Goal: Task Accomplishment & Management: Manage account settings

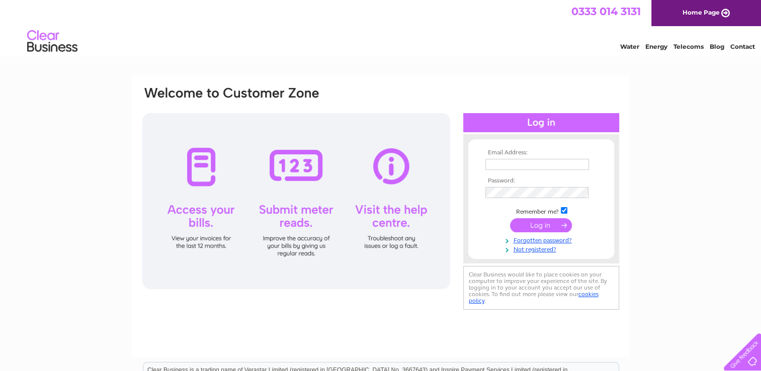
type input "[EMAIL_ADDRESS][PERSON_NAME][DOMAIN_NAME]"
click at [540, 222] on input "submit" at bounding box center [541, 225] width 62 height 14
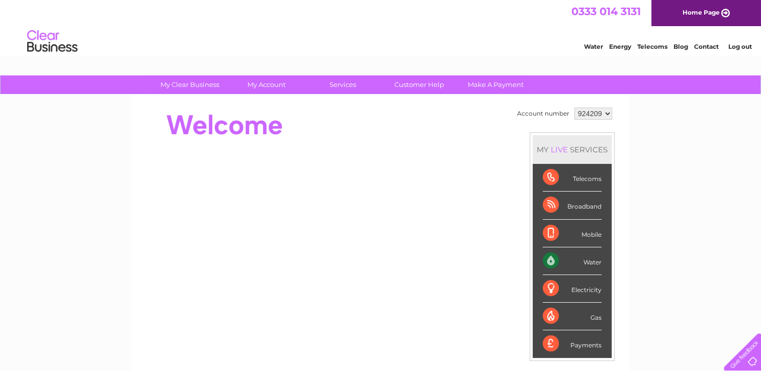
click at [543, 172] on div "Telecoms" at bounding box center [572, 178] width 59 height 28
click at [584, 180] on div "Telecoms" at bounding box center [572, 178] width 59 height 28
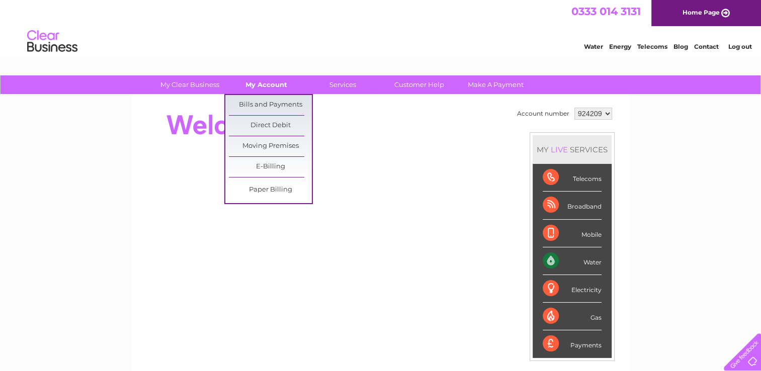
click at [272, 85] on link "My Account" at bounding box center [266, 84] width 83 height 19
click at [279, 102] on link "Bills and Payments" at bounding box center [270, 105] width 83 height 20
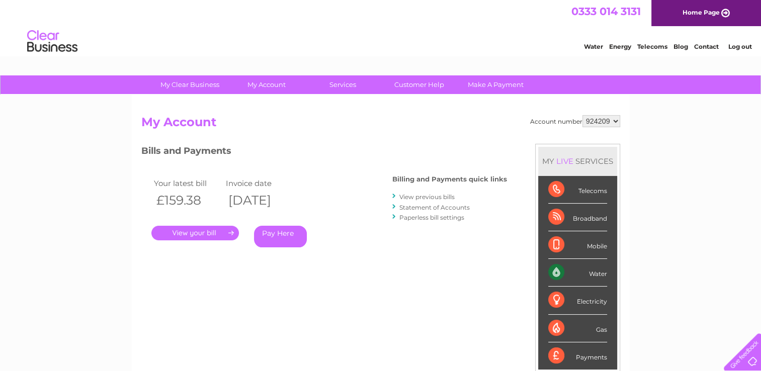
click at [213, 231] on link "." at bounding box center [195, 233] width 88 height 15
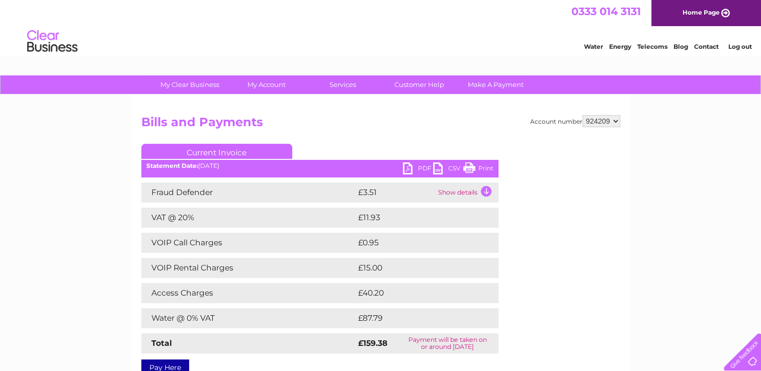
click at [237, 151] on link "Current Invoice" at bounding box center [216, 151] width 151 height 15
click at [230, 151] on link "Current Invoice" at bounding box center [216, 151] width 151 height 15
click at [225, 151] on link "Current Invoice" at bounding box center [216, 151] width 151 height 15
drag, startPoint x: 225, startPoint y: 151, endPoint x: 191, endPoint y: 151, distance: 34.2
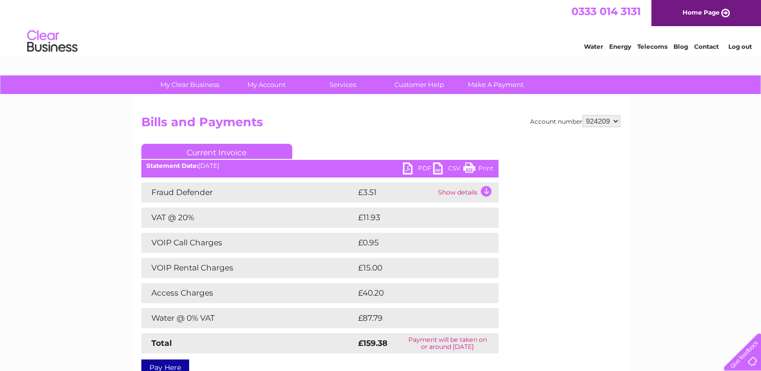
click at [191, 151] on link "Current Invoice" at bounding box center [216, 151] width 151 height 15
drag, startPoint x: 191, startPoint y: 151, endPoint x: 229, endPoint y: 152, distance: 38.2
click at [229, 152] on link "Current Invoice" at bounding box center [216, 151] width 151 height 15
click at [230, 152] on link "Current Invoice" at bounding box center [216, 151] width 151 height 15
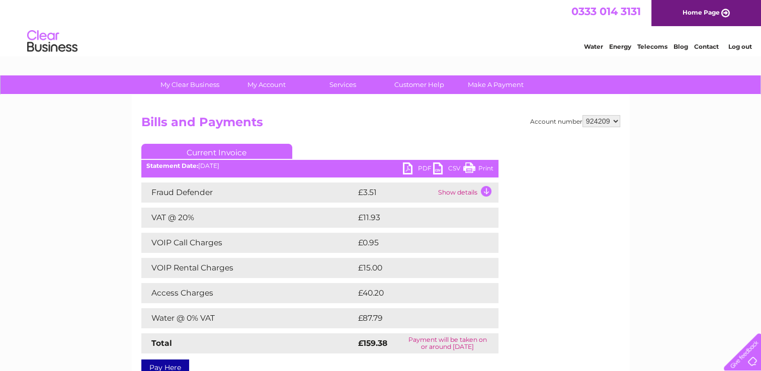
click at [240, 150] on link "Current Invoice" at bounding box center [216, 151] width 151 height 15
click at [417, 168] on link "PDF" at bounding box center [418, 170] width 30 height 15
click at [403, 168] on link "PDF" at bounding box center [418, 170] width 30 height 15
click at [429, 165] on link "PDF" at bounding box center [418, 170] width 30 height 15
